Goal: Transaction & Acquisition: Purchase product/service

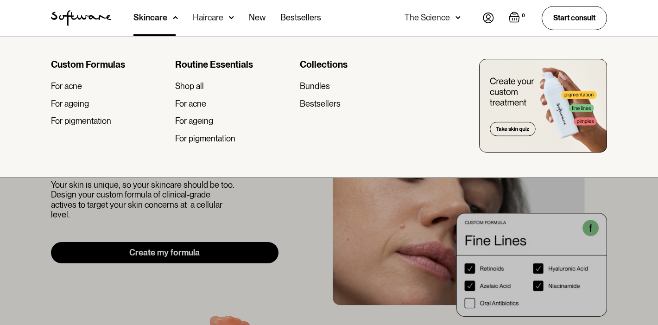
click at [289, 222] on div at bounding box center [329, 198] width 658 height 325
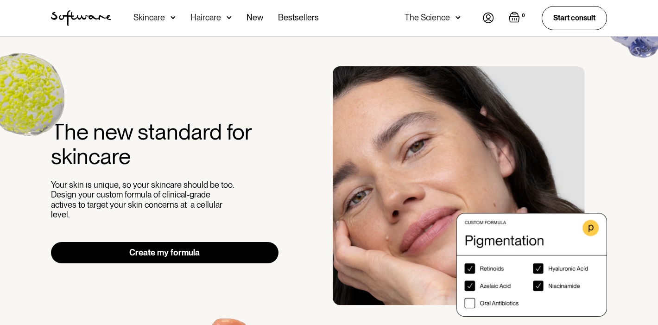
click at [172, 17] on img at bounding box center [173, 17] width 5 height 9
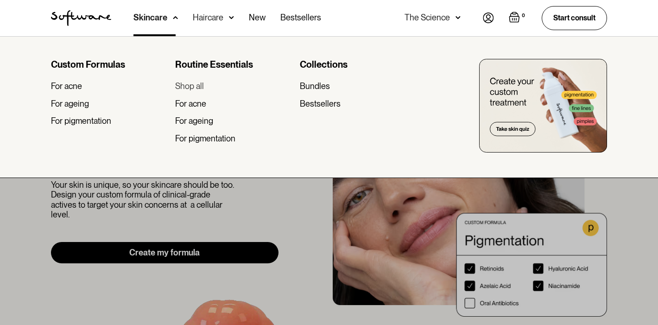
click at [194, 88] on div "Shop all" at bounding box center [189, 86] width 29 height 10
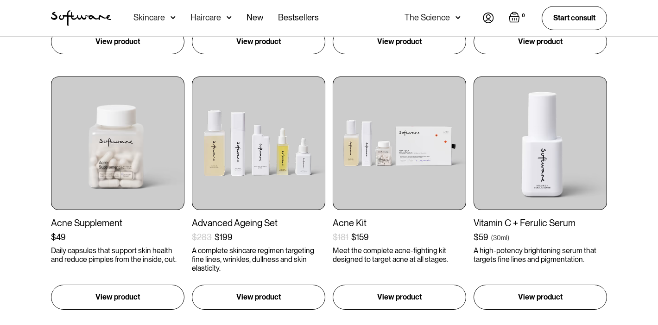
scroll to position [682, 0]
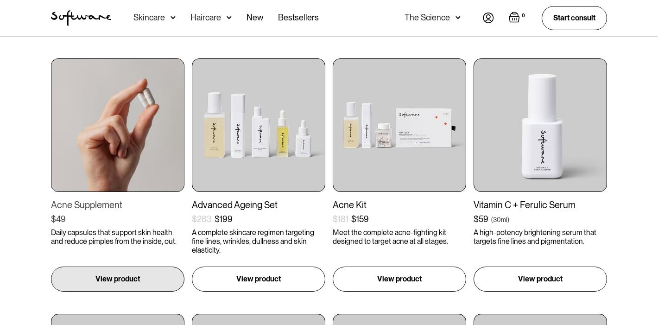
click at [154, 114] on img at bounding box center [117, 124] width 133 height 133
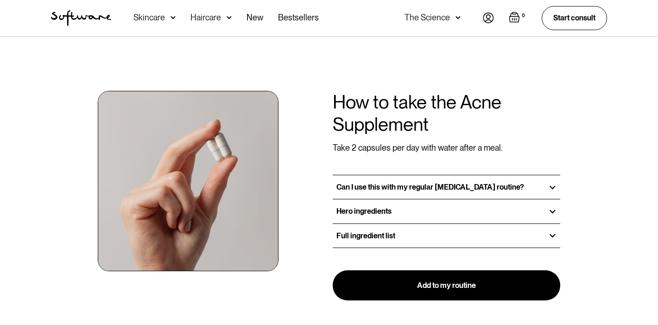
scroll to position [662, 0]
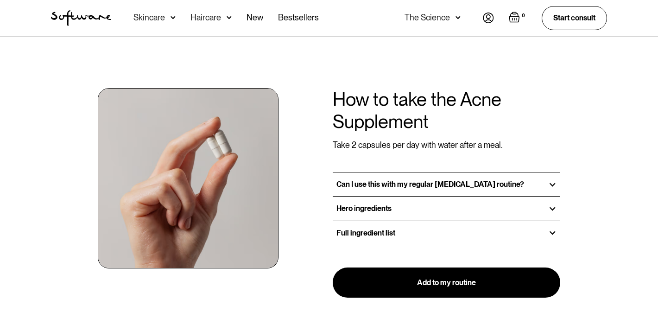
click at [382, 235] on h3 "Full ingredient list" at bounding box center [366, 233] width 59 height 9
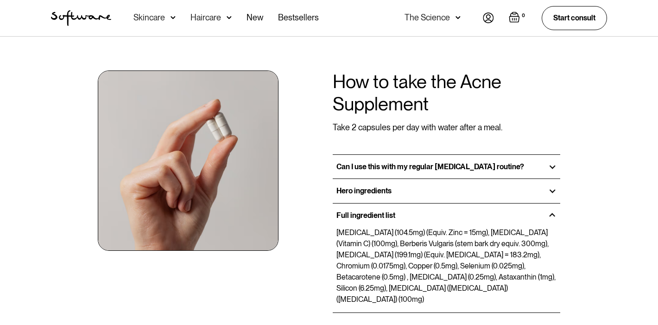
scroll to position [682, 0]
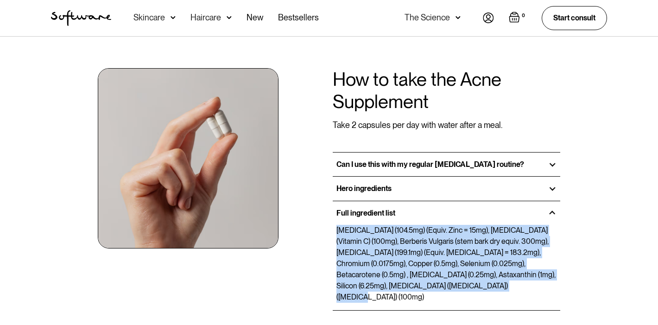
drag, startPoint x: 500, startPoint y: 286, endPoint x: 337, endPoint y: 230, distance: 172.5
click at [337, 230] on p "Zinc Gluconate (104.5mg) (Equiv. Zinc = 15mg), Ascorbic acid (Vitamin C) (100mg…" at bounding box center [447, 264] width 220 height 78
copy p "Zinc Gluconate (104.5mg) (Equiv. Zinc = 15mg), Ascorbic acid (Vitamin C) (100mg…"
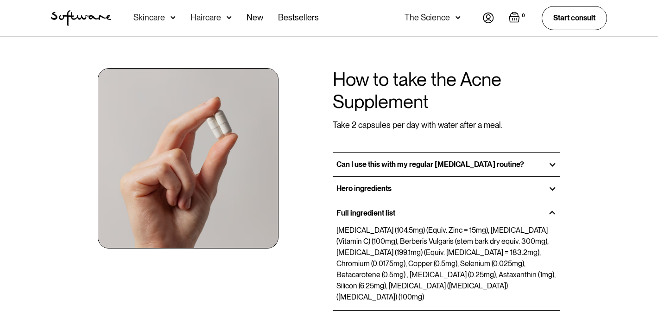
click at [599, 109] on div "How to take the Acne Supplement Take 2 capsules per day with water after a meal…" at bounding box center [329, 200] width 578 height 325
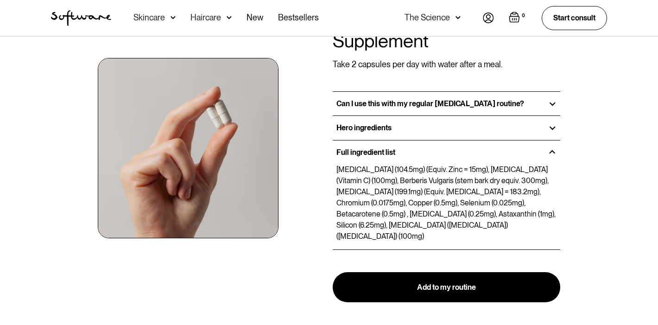
scroll to position [768, 0]
